Goal: Complete application form

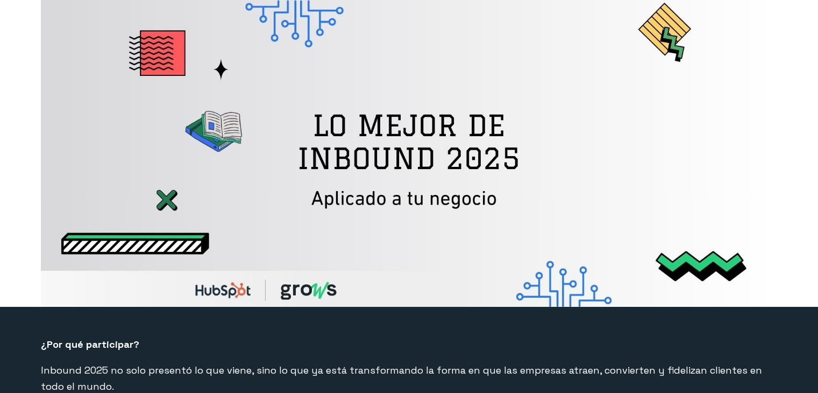
select select "CO"
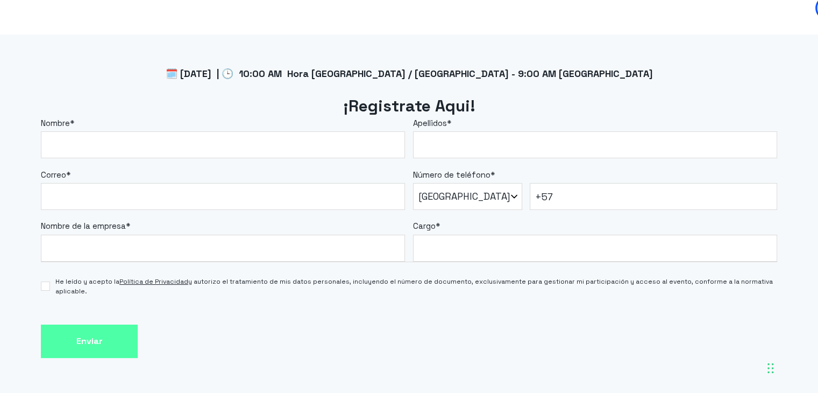
scroll to position [910, 0]
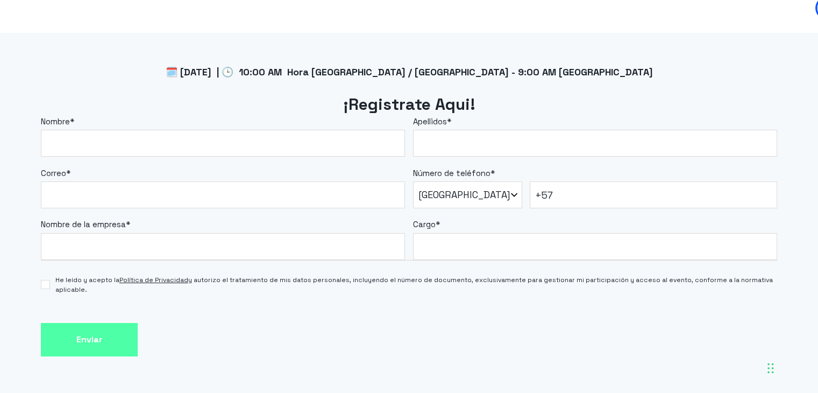
drag, startPoint x: 822, startPoint y: 37, endPoint x: 817, endPoint y: 274, distance: 237.2
click at [240, 126] on label "Nombre *" at bounding box center [223, 122] width 364 height 12
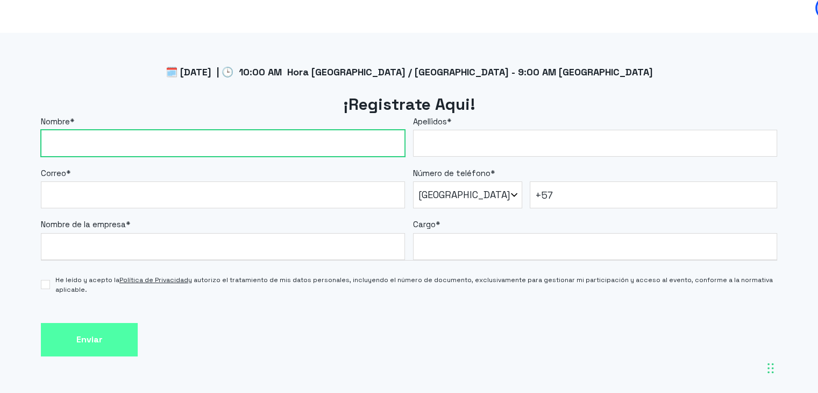
click at [240, 130] on input "Nombre *" at bounding box center [223, 143] width 364 height 27
click at [226, 133] on input "Nombre *" at bounding box center [223, 143] width 364 height 27
type input "[PERSON_NAME]"
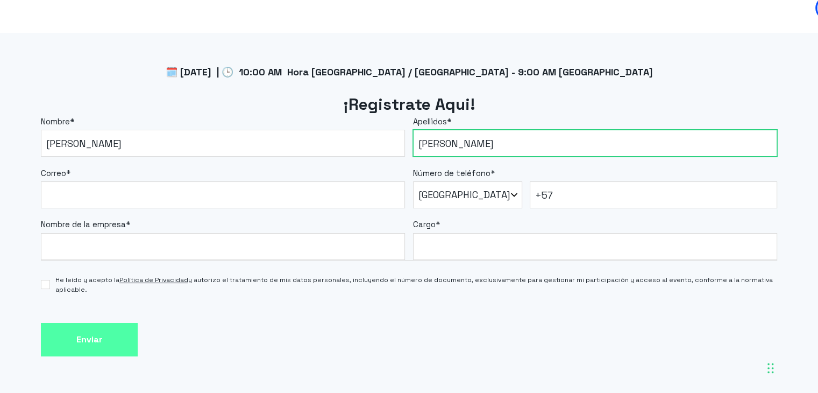
type input "[PERSON_NAME]"
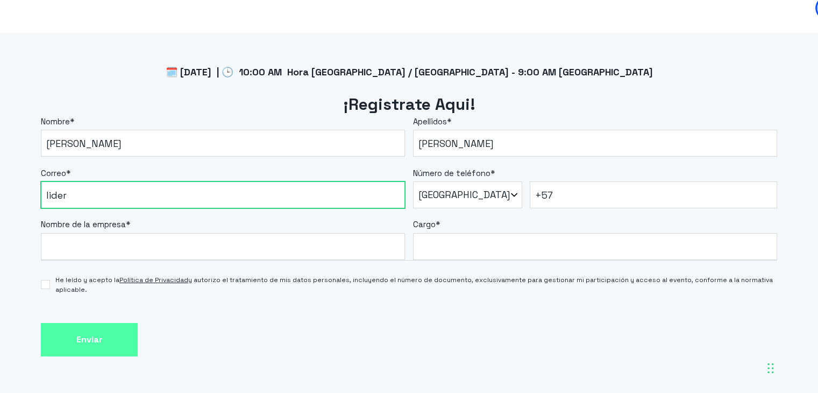
type input "[EMAIL_ADDRESS][DOMAIN_NAME]"
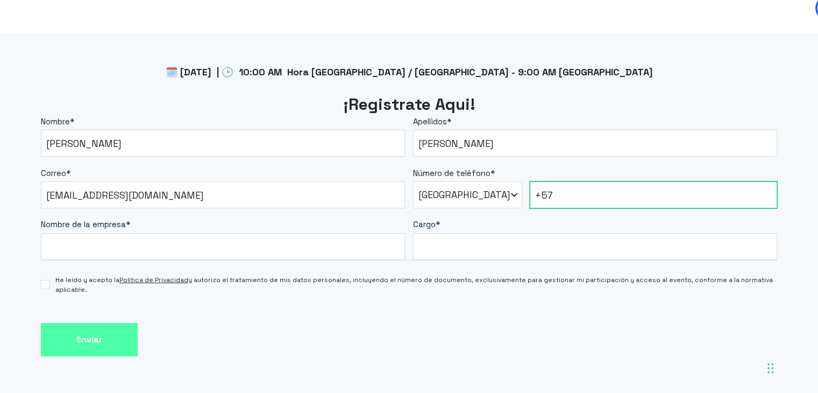
click at [565, 192] on input "+57" at bounding box center [653, 194] width 247 height 27
type input "[PHONE_NUMBER]"
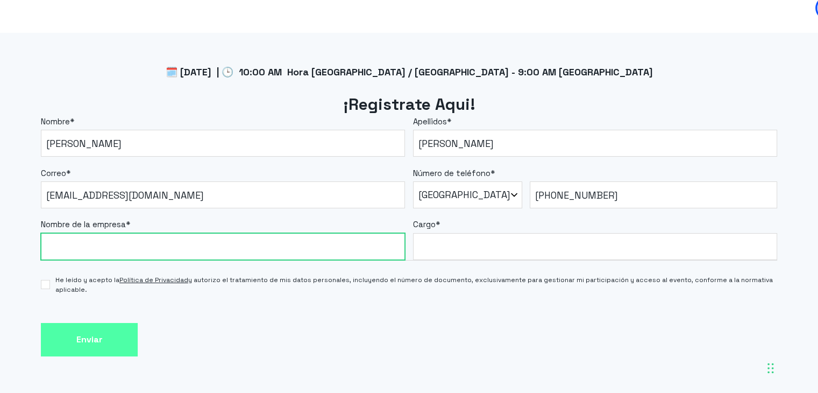
click at [111, 252] on input "Nombre de la empresa *" at bounding box center [223, 246] width 364 height 27
type input "K"
type input "La Carolina Medical IPS"
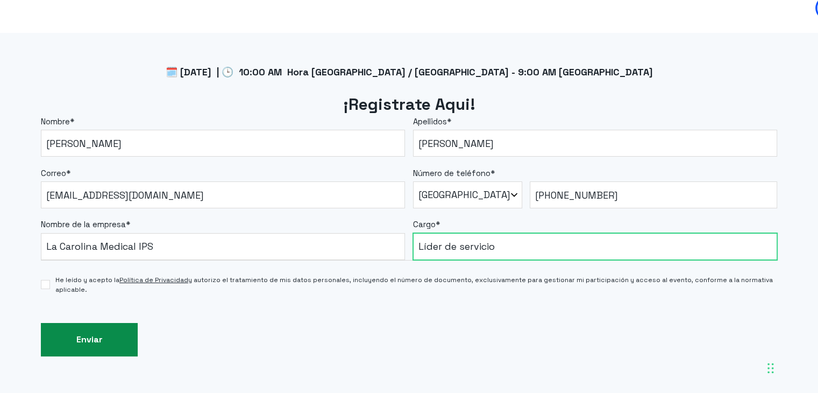
type input "Líder de servicio"
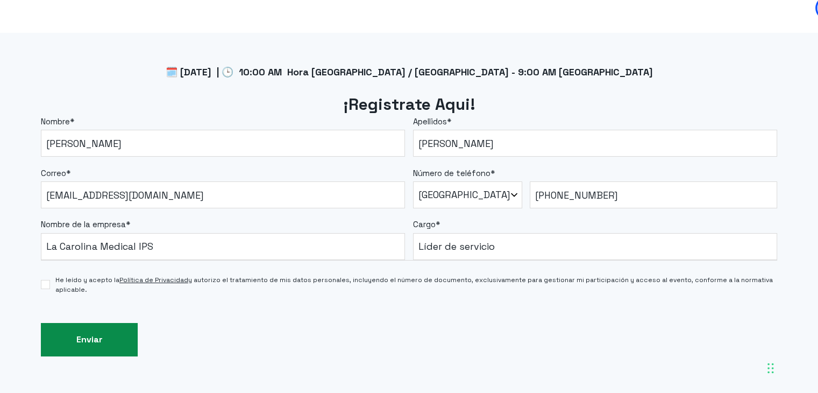
click at [112, 346] on input "Enviar" at bounding box center [89, 340] width 97 height 34
